Goal: Information Seeking & Learning: Learn about a topic

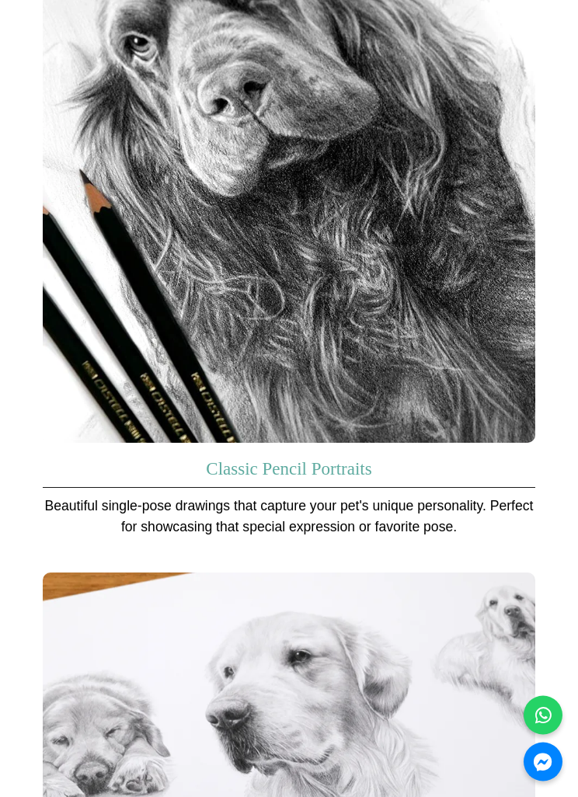
scroll to position [1898, 0]
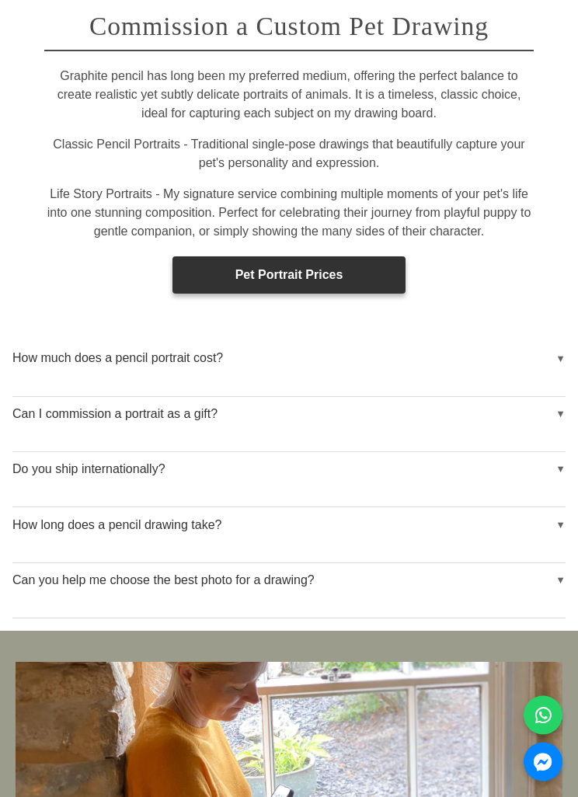
click at [453, 342] on button "How much does a pencil portrait cost?" at bounding box center [288, 359] width 553 height 35
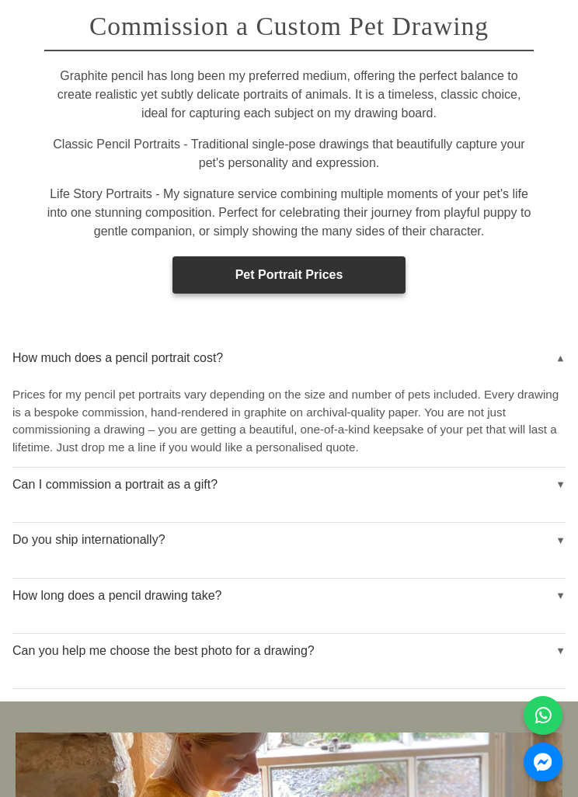
click at [386, 256] on link "Pet Portrait Prices" at bounding box center [288, 274] width 233 height 37
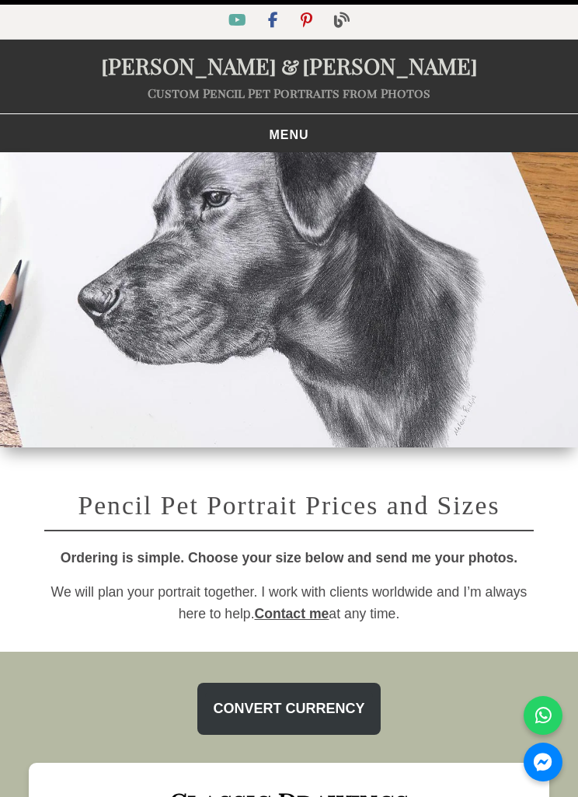
select select "GBP"
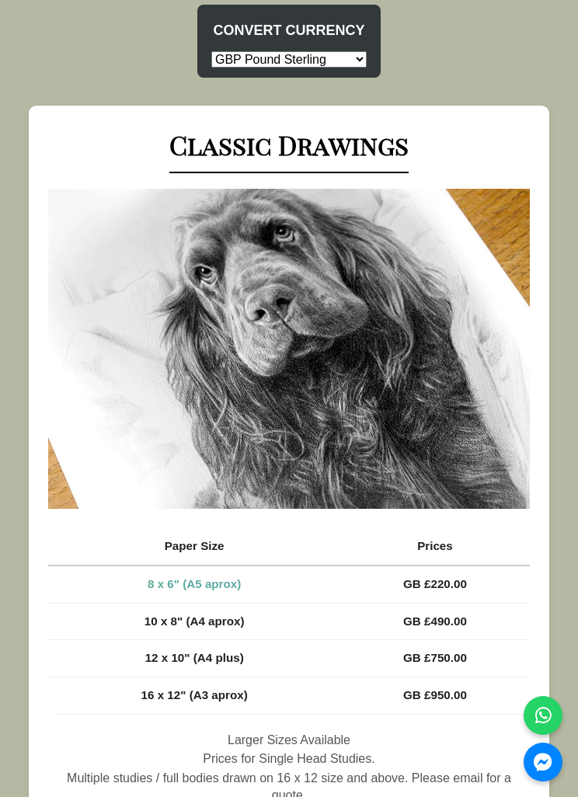
scroll to position [677, 0]
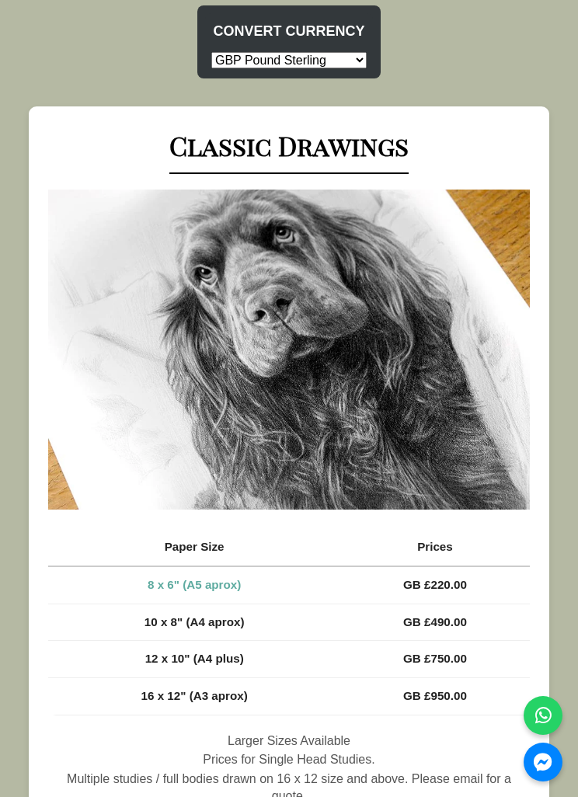
click at [456, 353] on img at bounding box center [288, 349] width 481 height 320
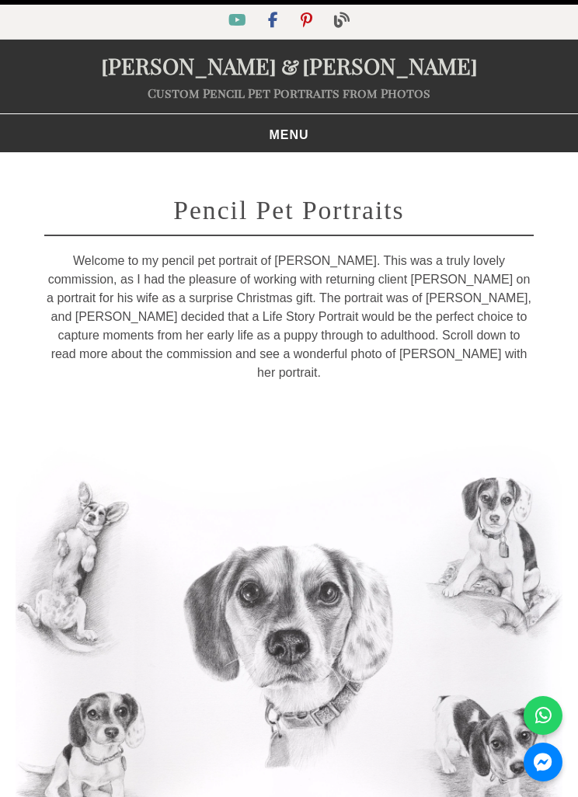
click at [294, 125] on button "MENU" at bounding box center [289, 135] width 60 height 20
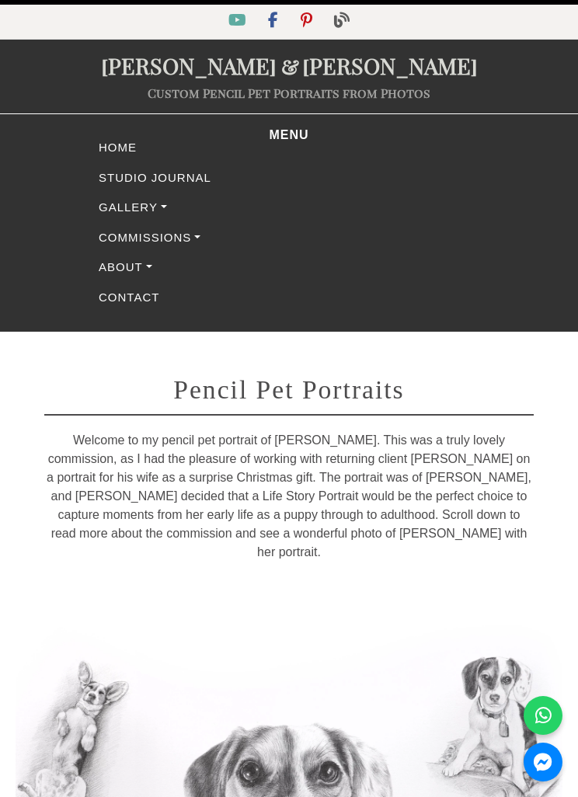
click at [149, 202] on link "Gallery" at bounding box center [289, 208] width 388 height 30
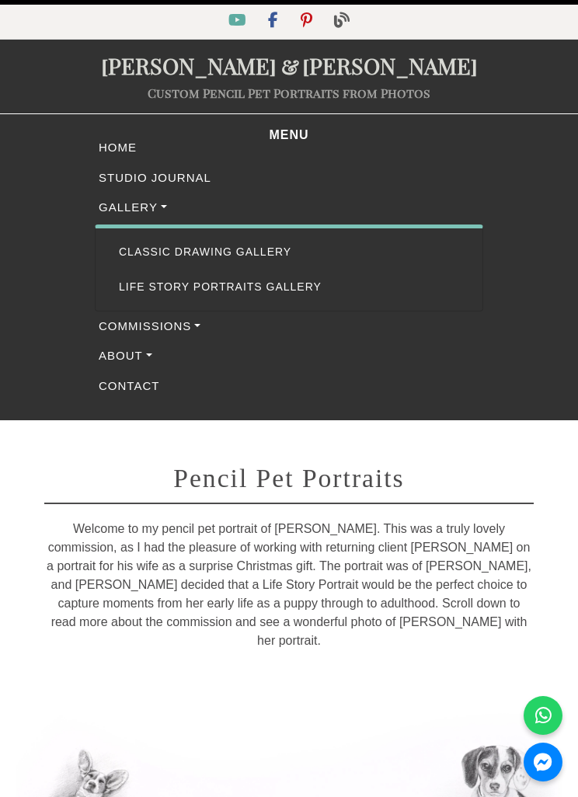
click at [259, 244] on link "Classic Drawing Gallery" at bounding box center [288, 252] width 363 height 35
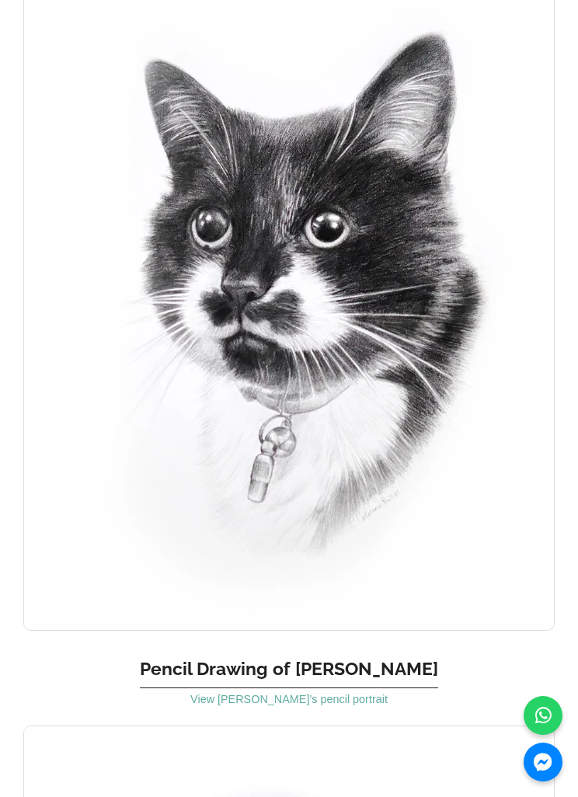
scroll to position [9213, 0]
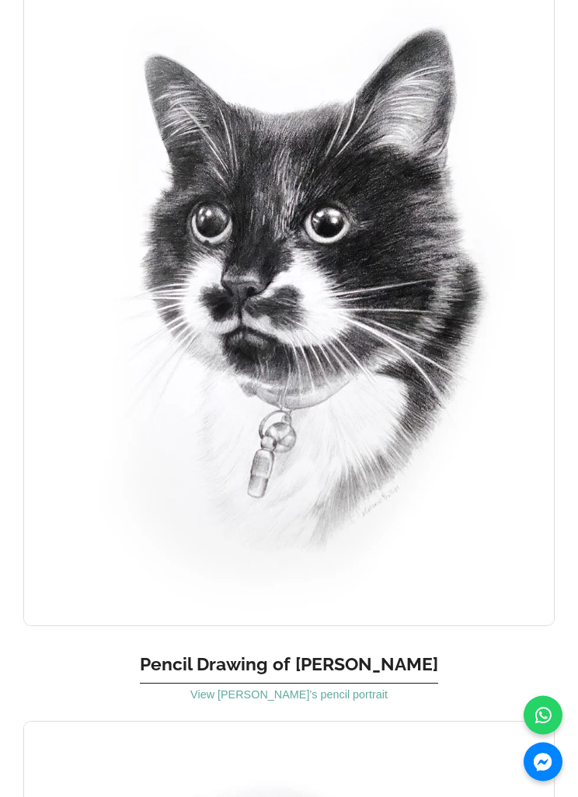
click at [347, 689] on link "View Meg’s pencil portrait" at bounding box center [288, 695] width 197 height 12
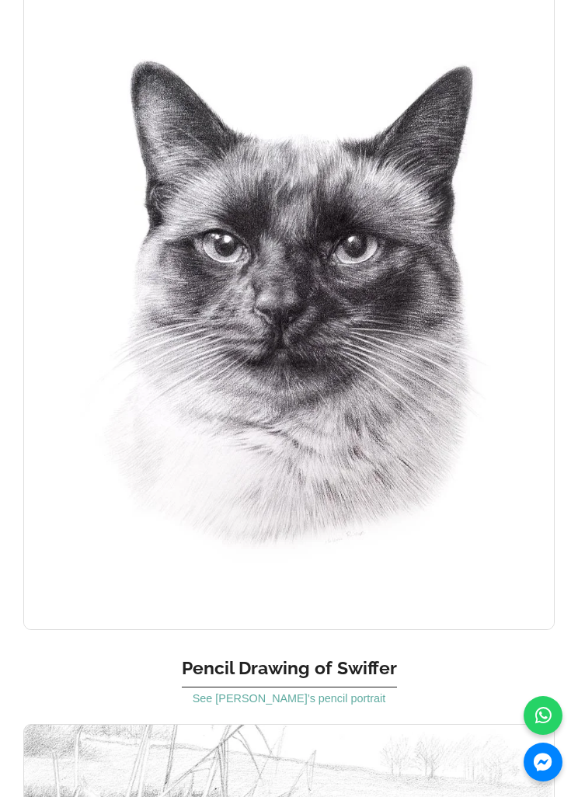
scroll to position [13702, 0]
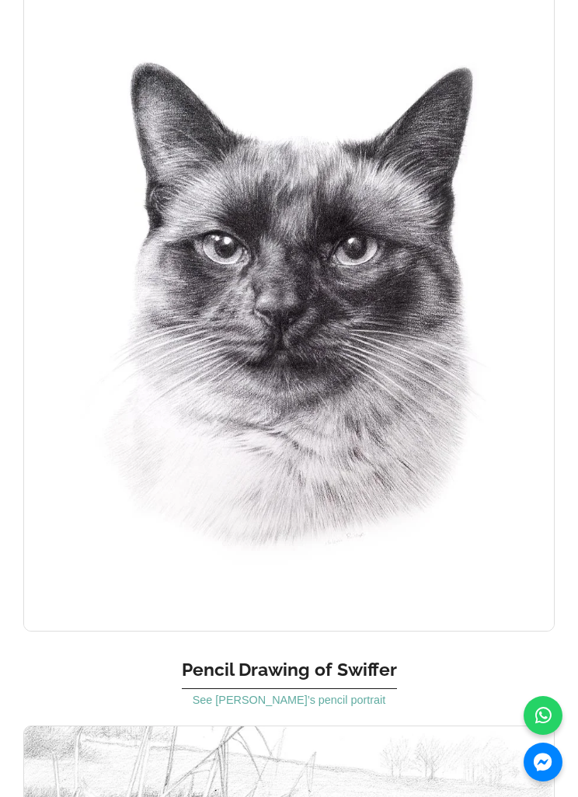
click at [370, 643] on h3 "Pencil Drawing of Swiffer" at bounding box center [289, 666] width 215 height 46
click at [354, 693] on link "See Swiffer’s pencil portrait" at bounding box center [289, 699] width 193 height 12
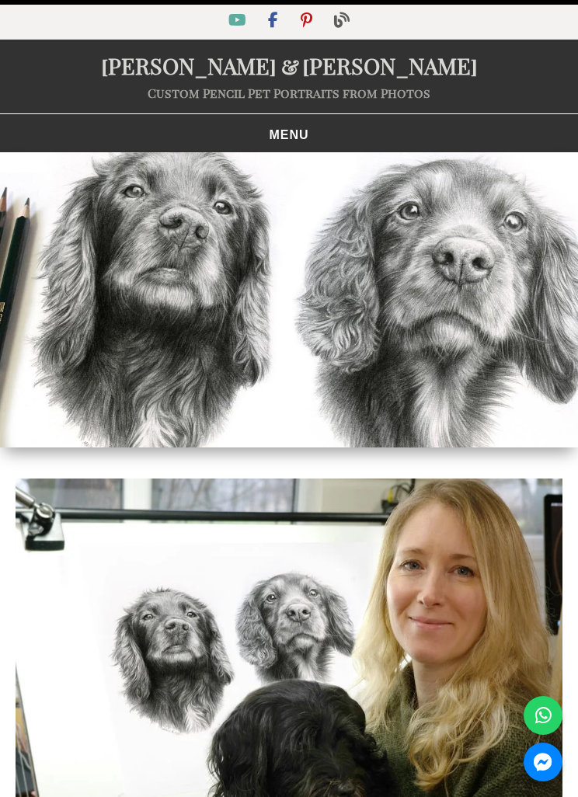
scroll to position [3185, 0]
